Goal: Information Seeking & Learning: Learn about a topic

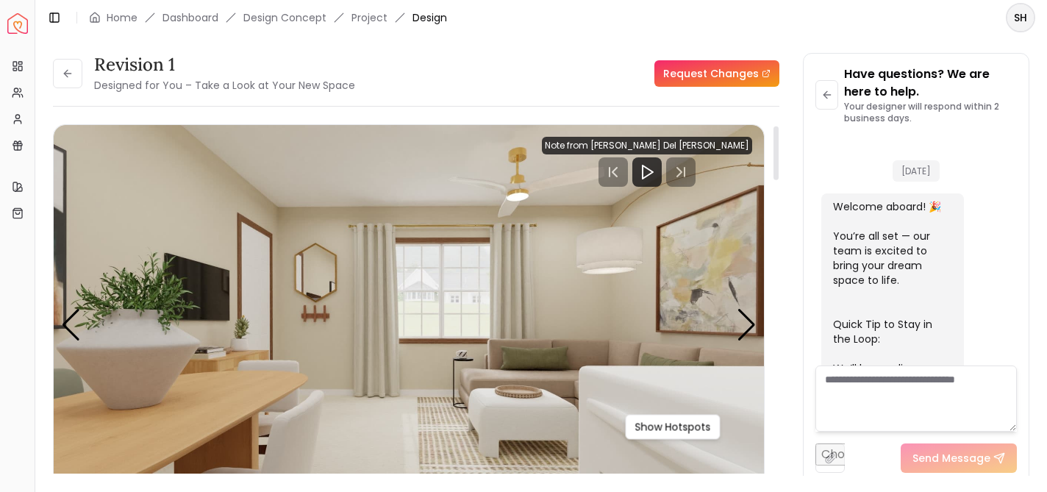
scroll to position [4090, 0]
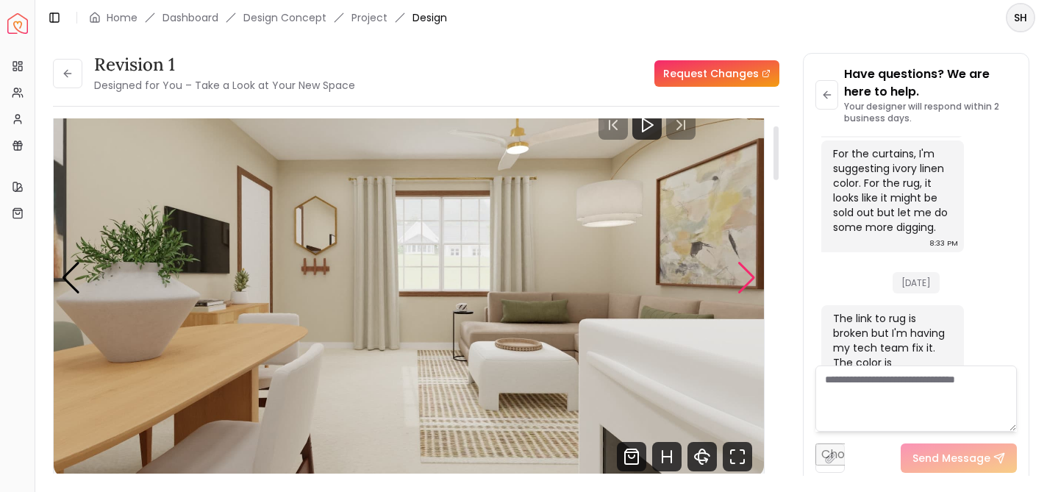
click at [751, 279] on div "Next slide" at bounding box center [747, 278] width 20 height 32
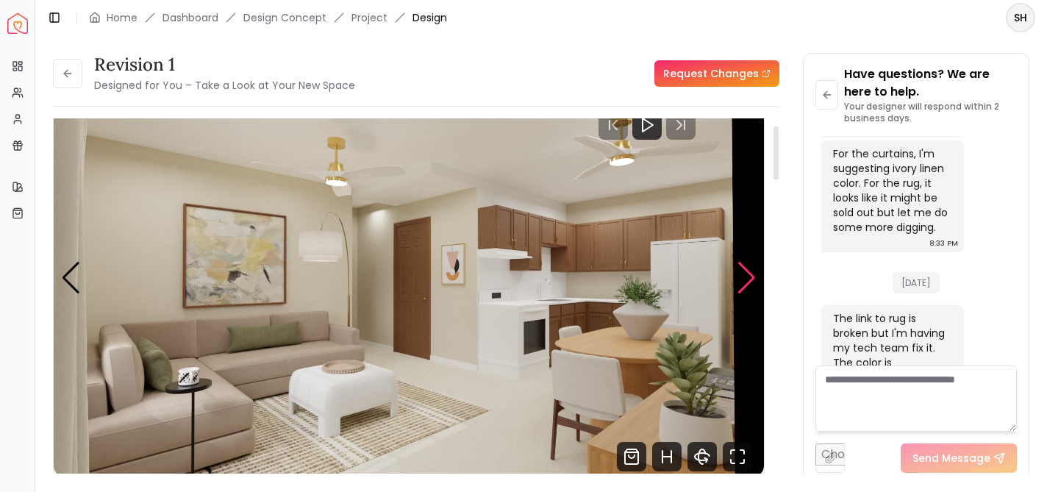
click at [753, 278] on div "Next slide" at bounding box center [747, 278] width 20 height 32
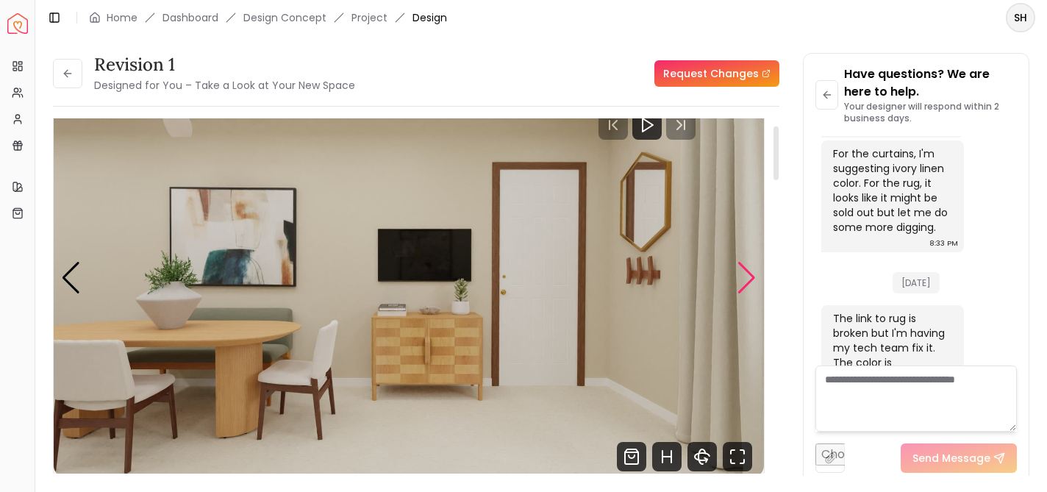
click at [749, 287] on div "Next slide" at bounding box center [747, 278] width 20 height 32
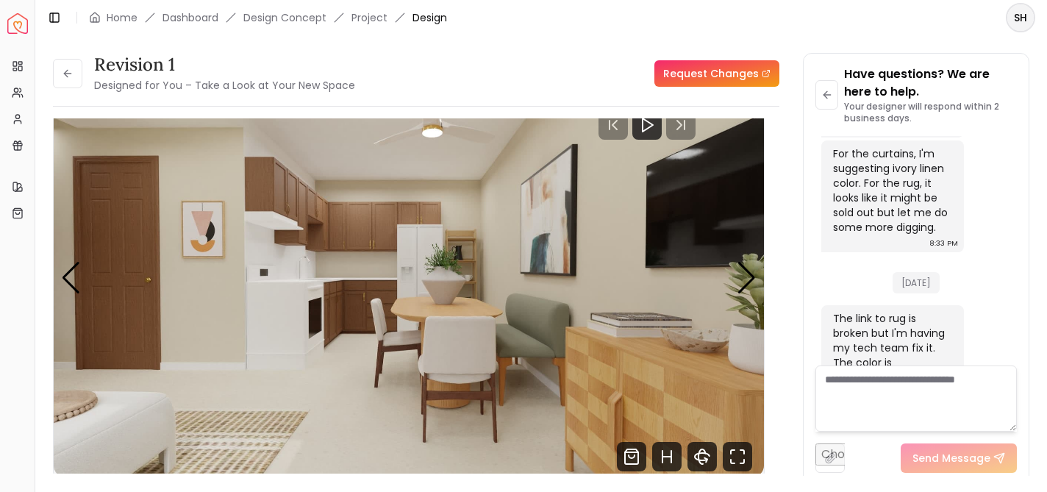
click at [377, 107] on div "Revision 1 Designed for You – Take a Look at Your New Space Request Changes Rev…" at bounding box center [416, 269] width 727 height 433
drag, startPoint x: 380, startPoint y: 107, endPoint x: 370, endPoint y: 93, distance: 18.0
click at [370, 96] on div "Revision 1 Designed for You – Take a Look at Your New Space Request Changes Rev…" at bounding box center [416, 269] width 727 height 433
drag, startPoint x: 370, startPoint y: 93, endPoint x: 466, endPoint y: 10, distance: 126.7
click at [392, 65] on div "Revision 1 Designed for You – Take a Look at Your New Space Request Changes" at bounding box center [416, 73] width 727 height 41
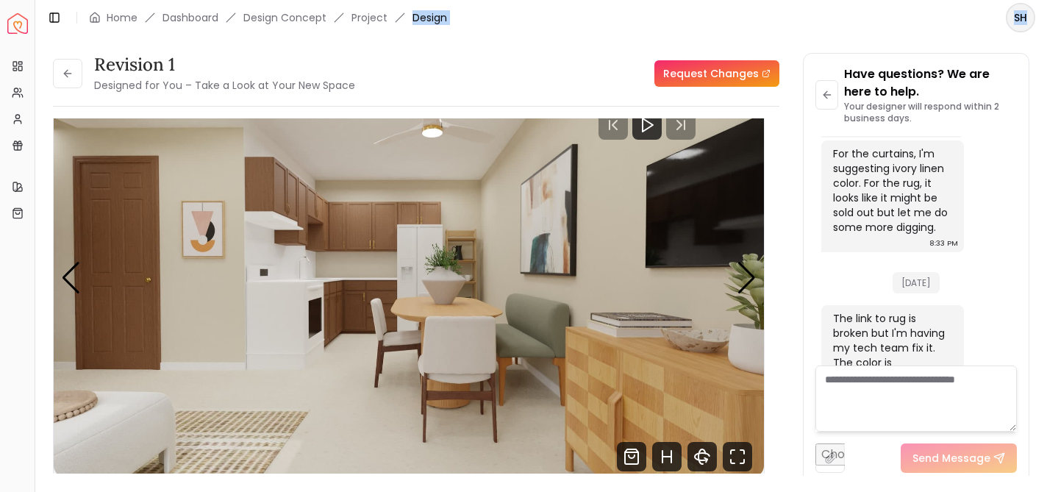
drag, startPoint x: 473, startPoint y: 4, endPoint x: 968, endPoint y: 26, distance: 495.5
click at [968, 26] on header "Toggle Sidebar Home Dashboard Design Concept Project Design SH" at bounding box center [541, 17] width 1012 height 35
click at [827, 288] on div "Revision 1 Designed for You – Take a Look at Your New Space Request Changes Rev…" at bounding box center [541, 255] width 977 height 405
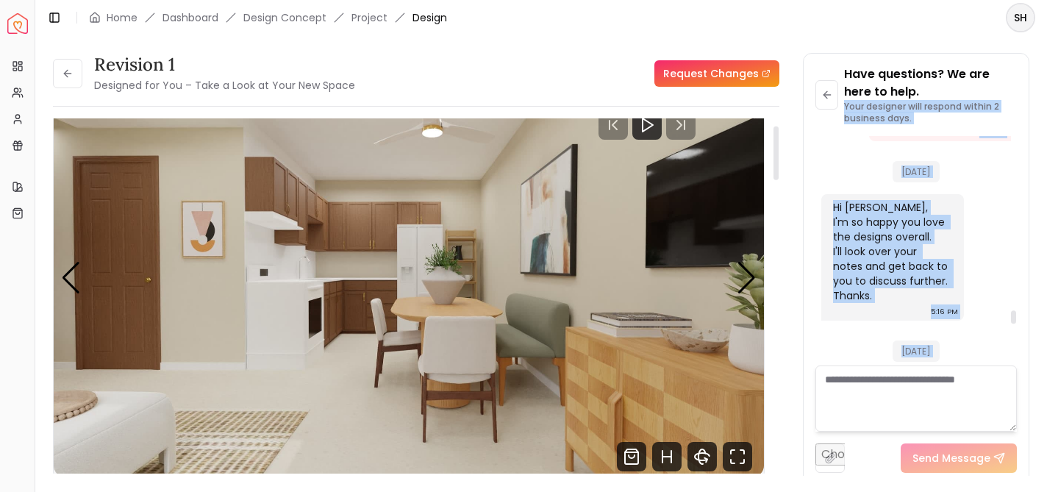
drag, startPoint x: 843, startPoint y: 288, endPoint x: 1053, endPoint y: 83, distance: 292.9
click at [1047, 83] on html "Spacejoy Dashboard Overview Projects My Referrals My Profile Gift Card Balance …" at bounding box center [523, 246] width 1047 height 492
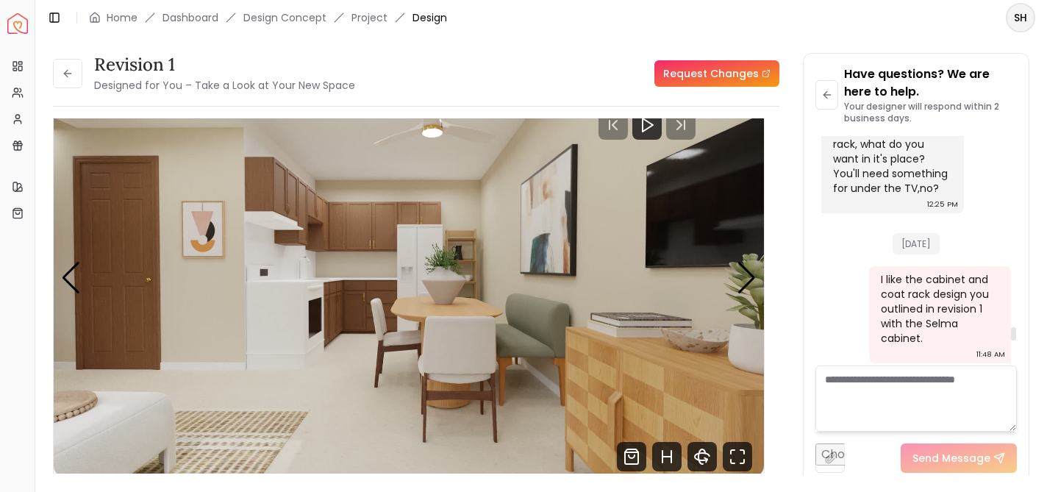
scroll to position [3629, 0]
